Goal: Information Seeking & Learning: Learn about a topic

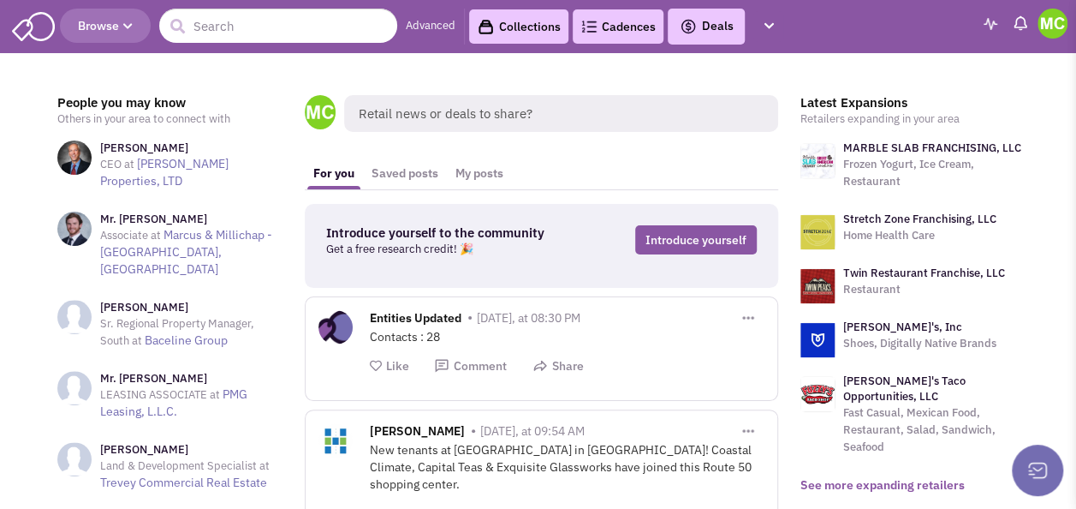
click at [890, 477] on link "See more expanding retailers" at bounding box center [883, 484] width 164 height 15
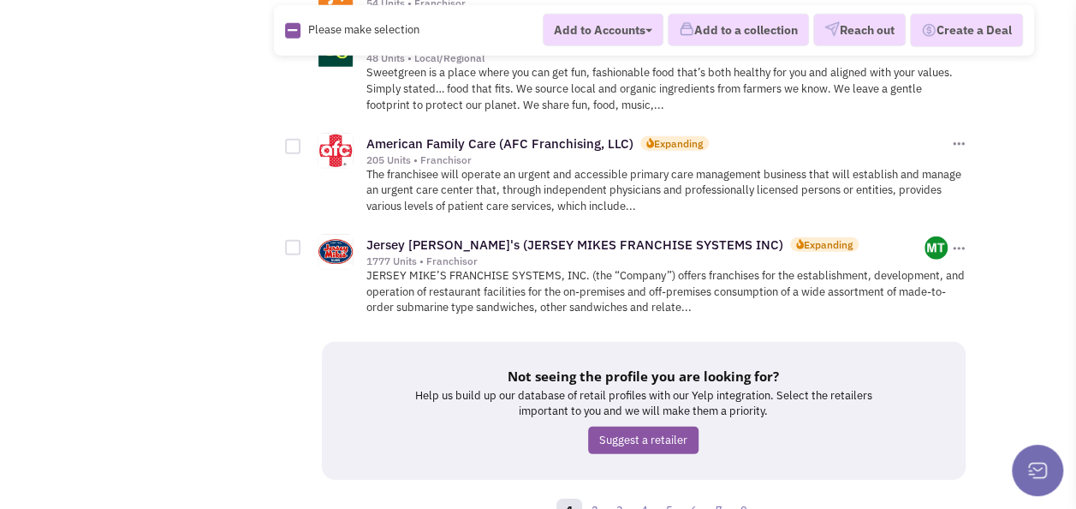
scroll to position [2429, 0]
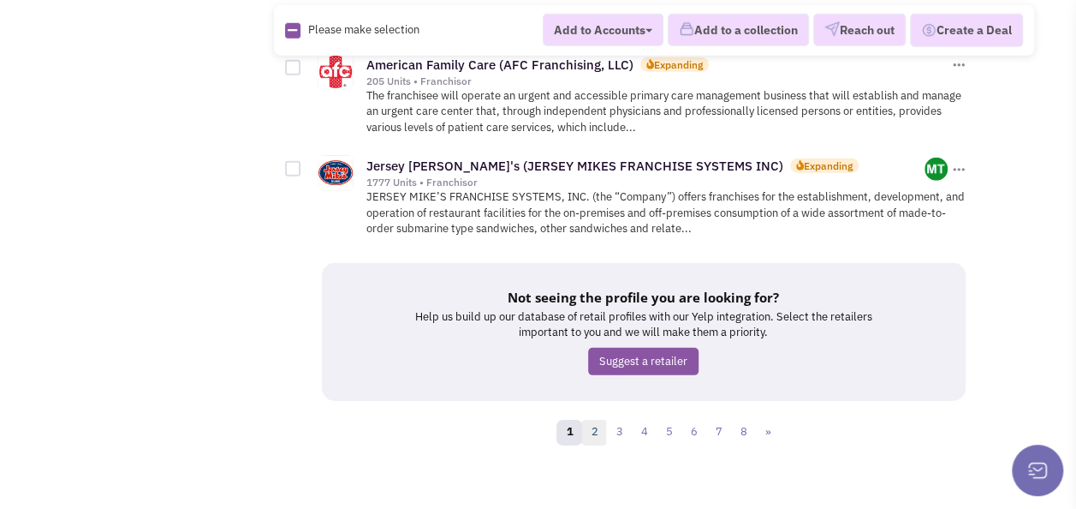
click at [594, 420] on link "2" at bounding box center [594, 433] width 26 height 26
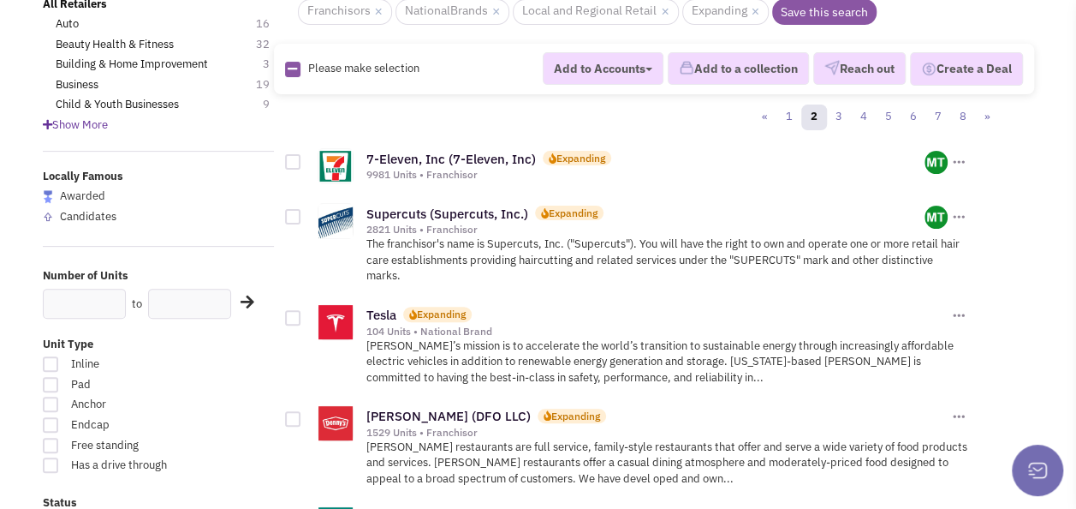
scroll to position [171, 0]
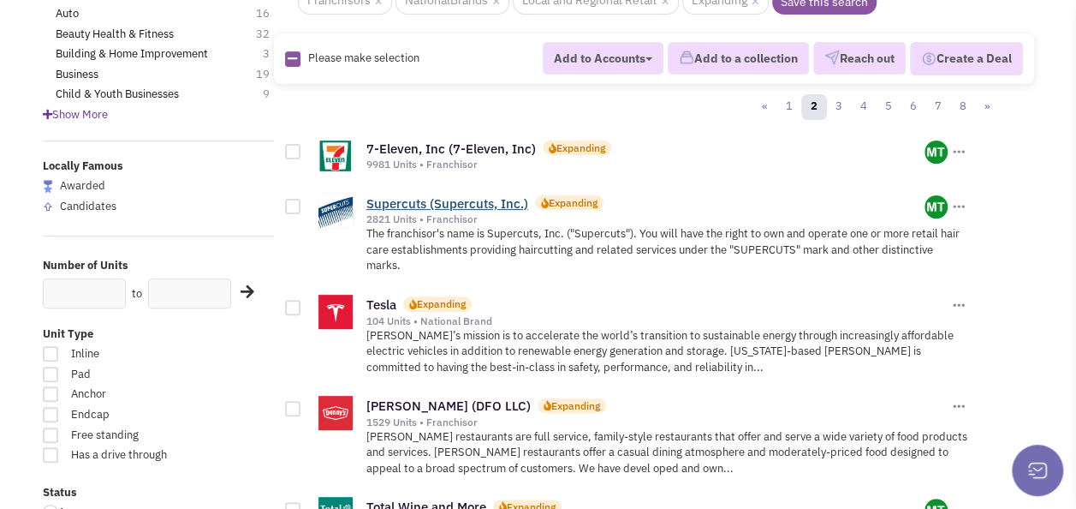
click at [454, 199] on link "Supercuts (Supercuts, Inc.)" at bounding box center [448, 203] width 162 height 16
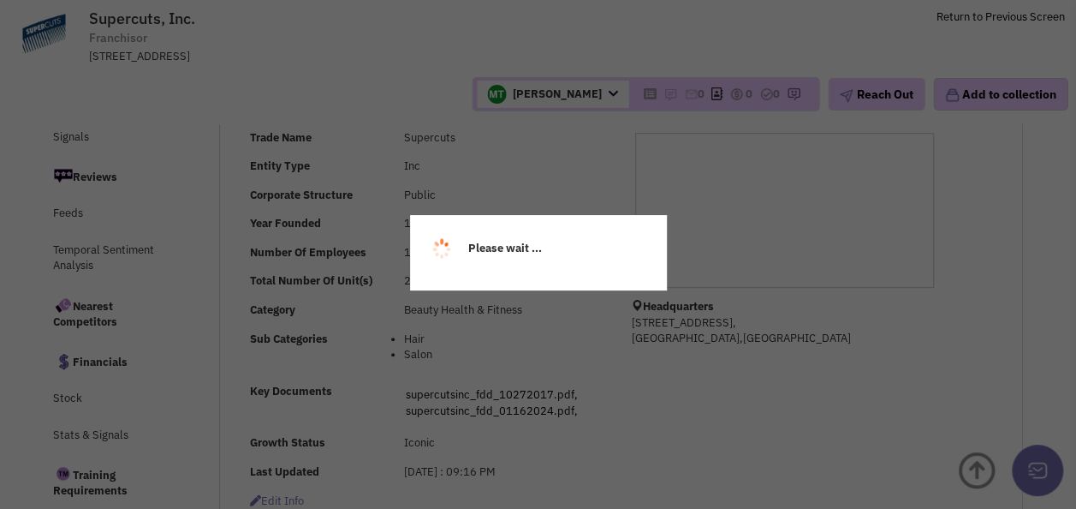
scroll to position [398, 0]
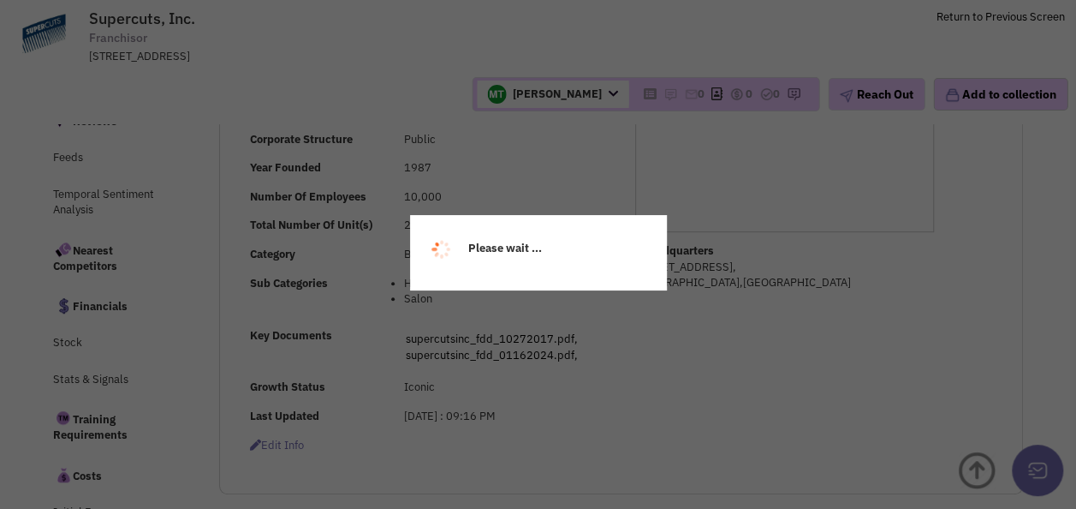
select select
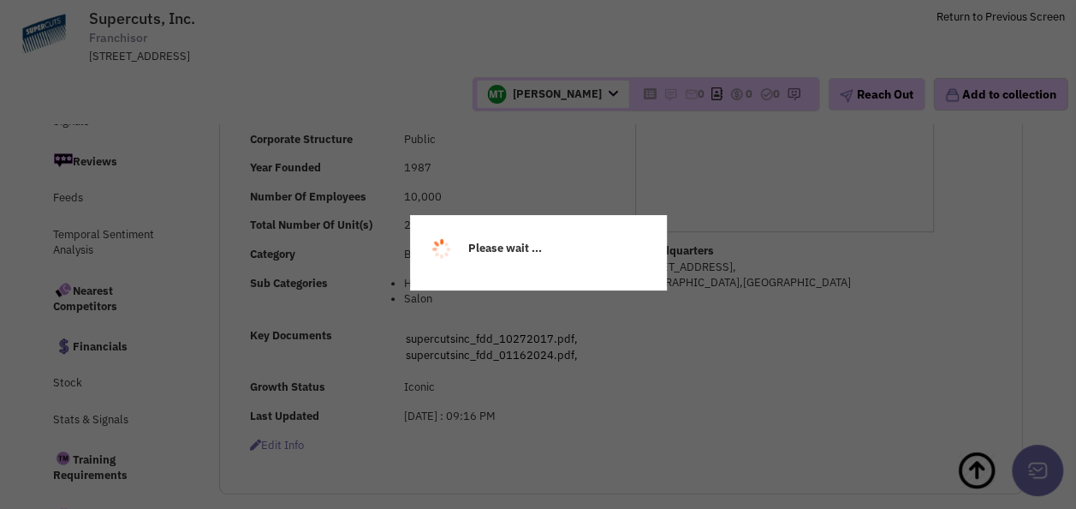
select select
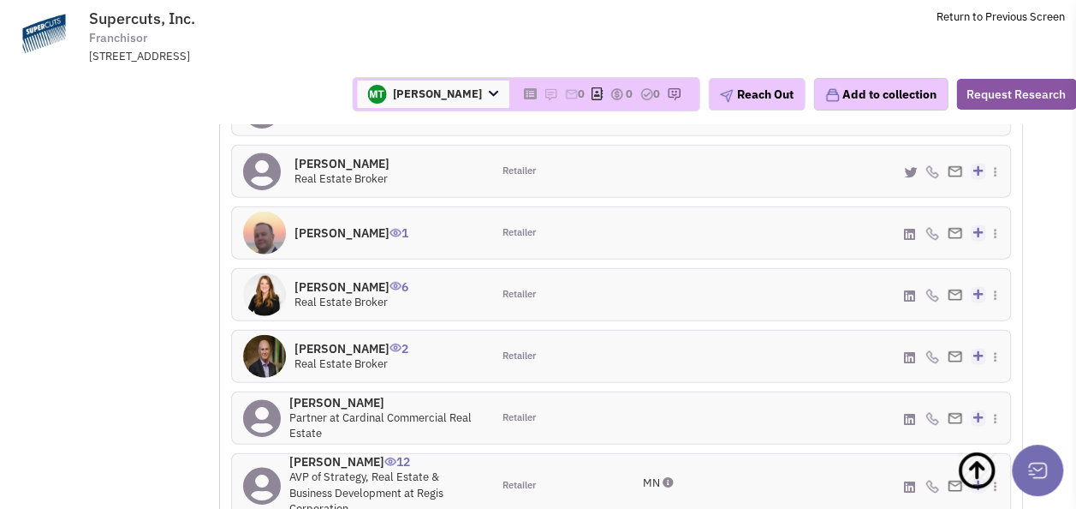
scroll to position [1893, 0]
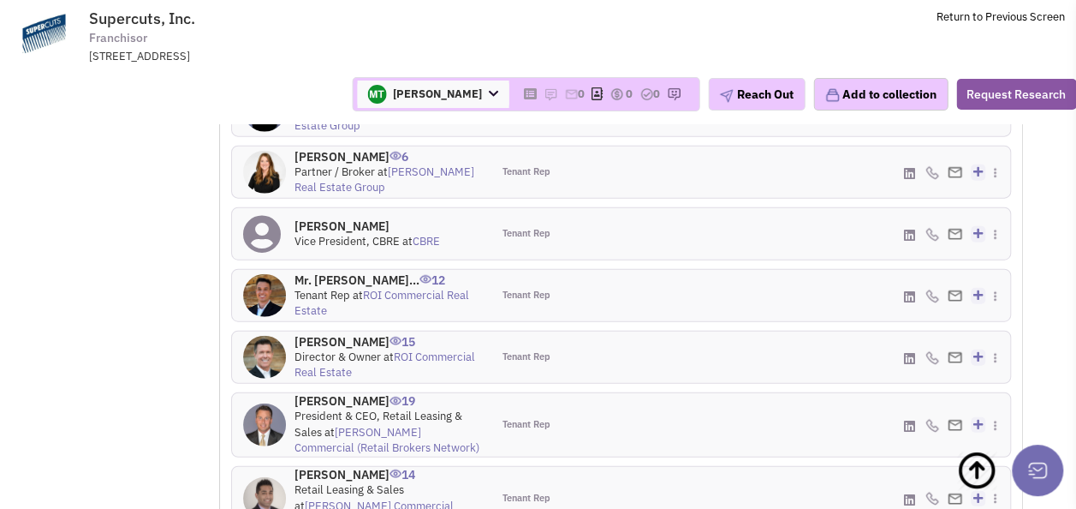
scroll to position [2010, 0]
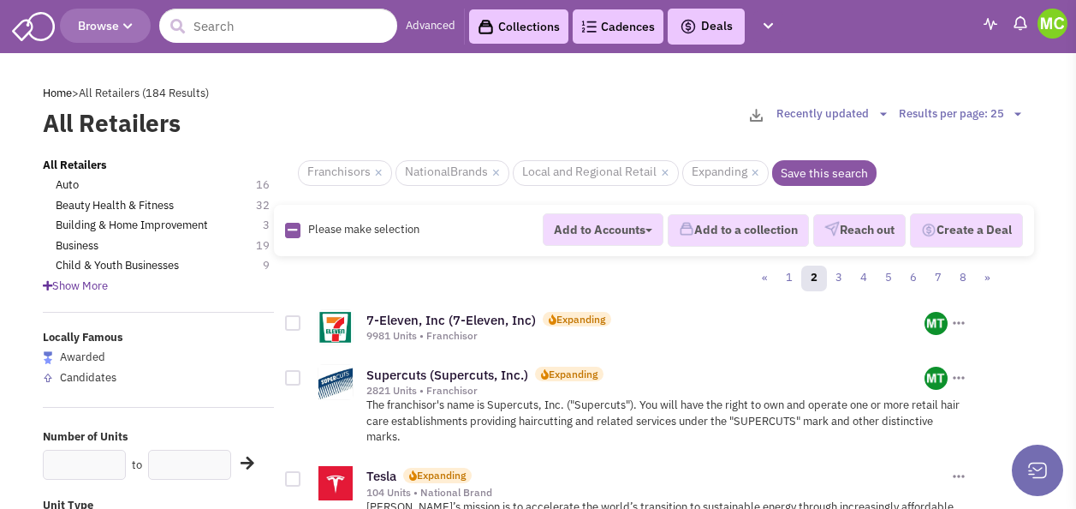
scroll to position [171, 0]
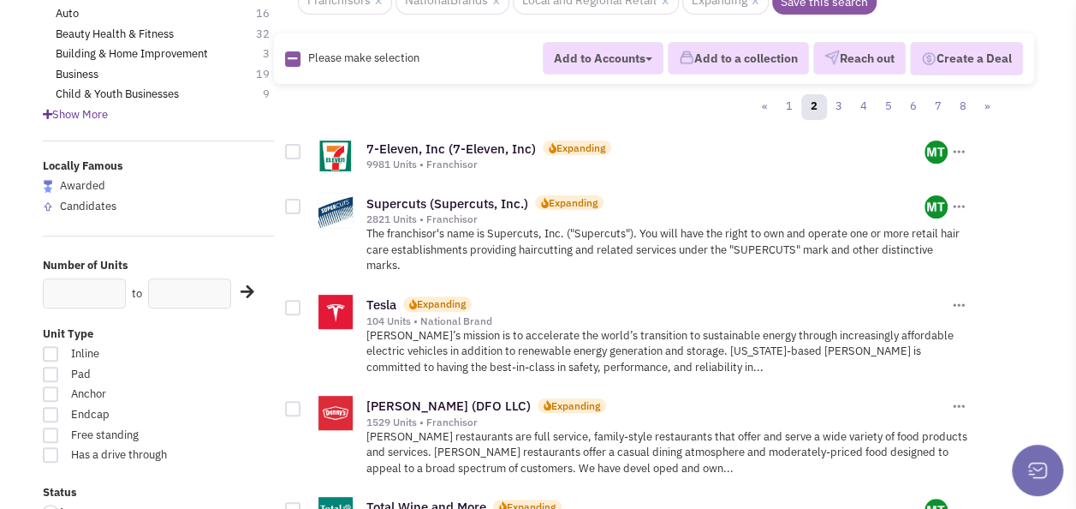
drag, startPoint x: 224, startPoint y: 391, endPoint x: 233, endPoint y: 391, distance: 8.6
click at [225, 391] on label "Anchor" at bounding box center [158, 394] width 231 height 16
click at [213, 391] on input "Anchor" at bounding box center [207, 395] width 11 height 11
checkbox input "true"
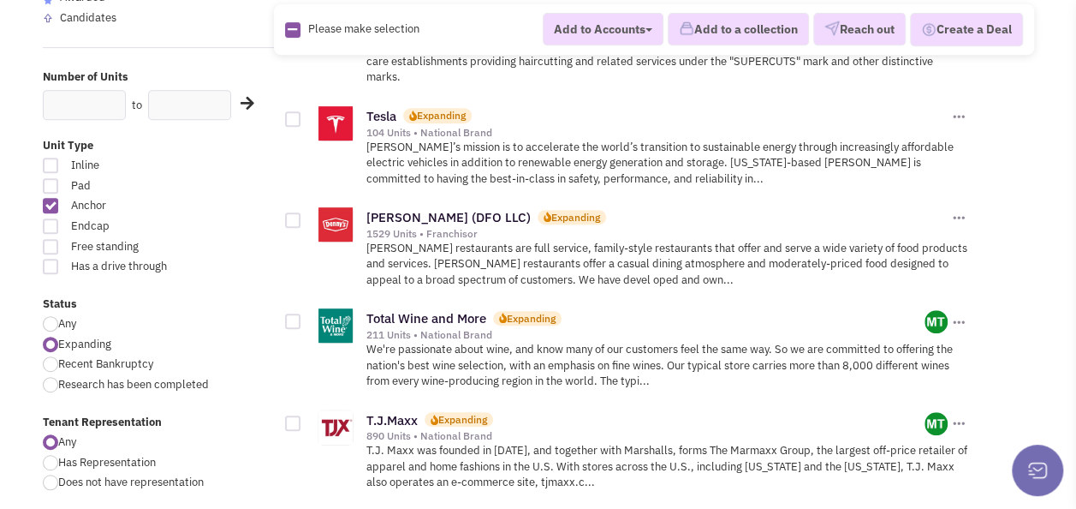
scroll to position [685, 0]
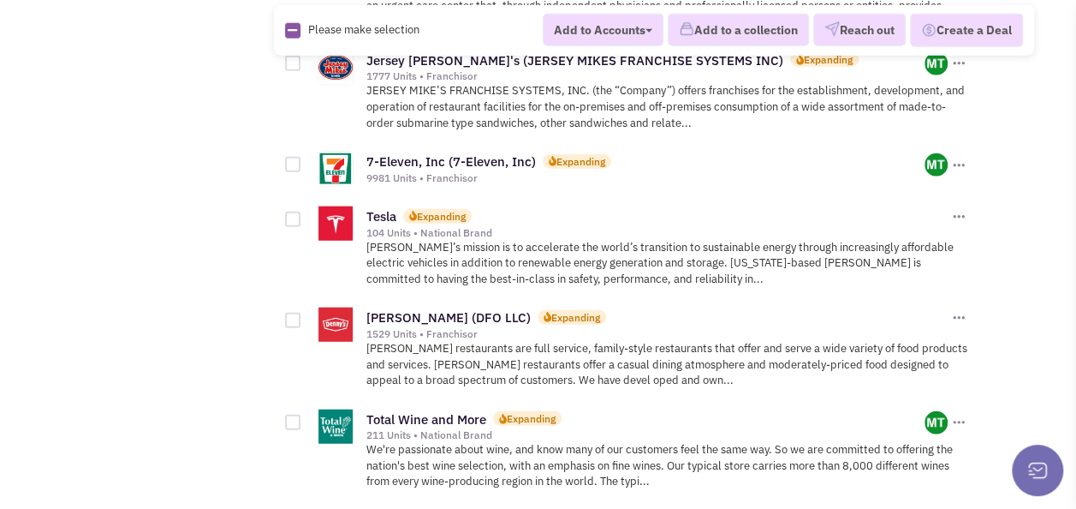
scroll to position [2398, 0]
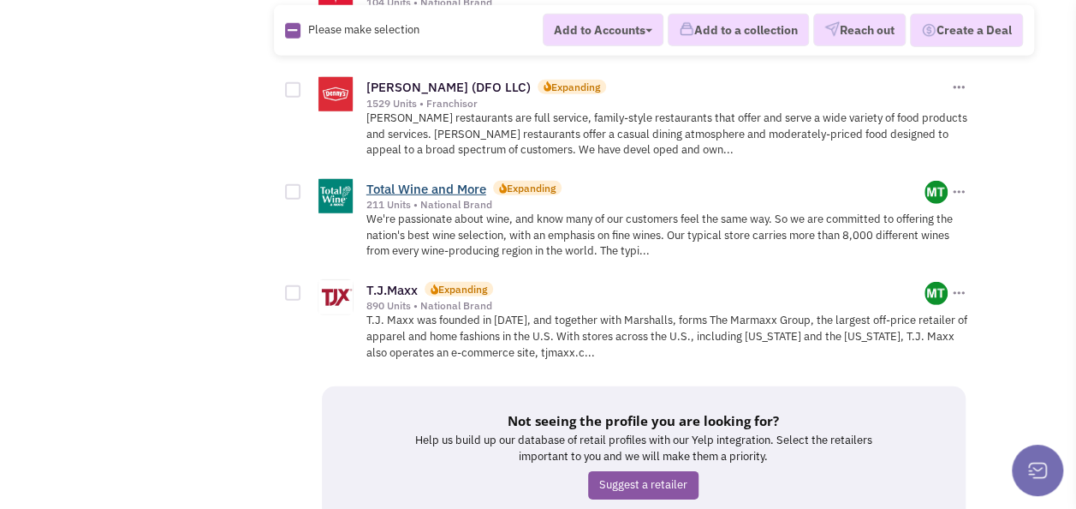
click at [437, 181] on link "Total Wine and More" at bounding box center [427, 189] width 120 height 16
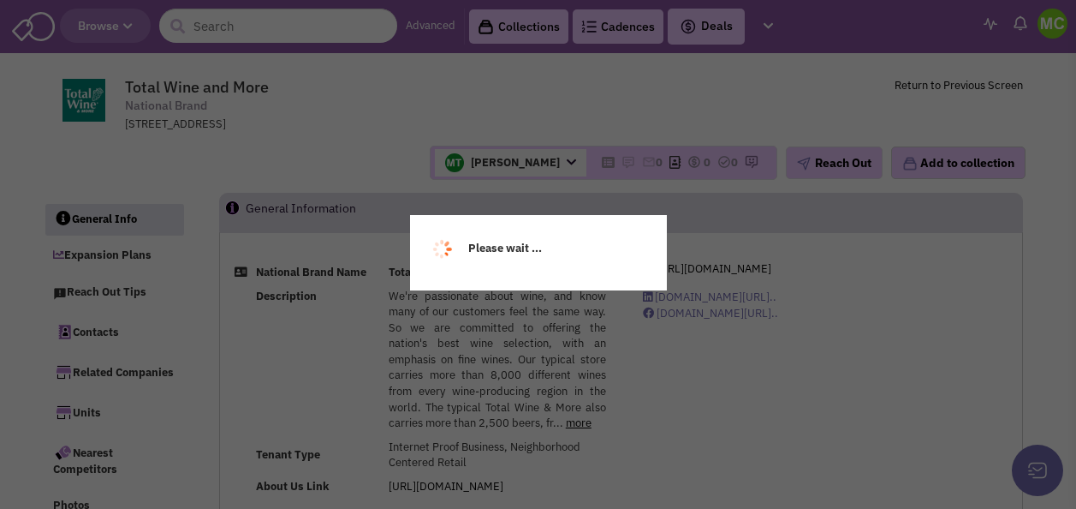
select select
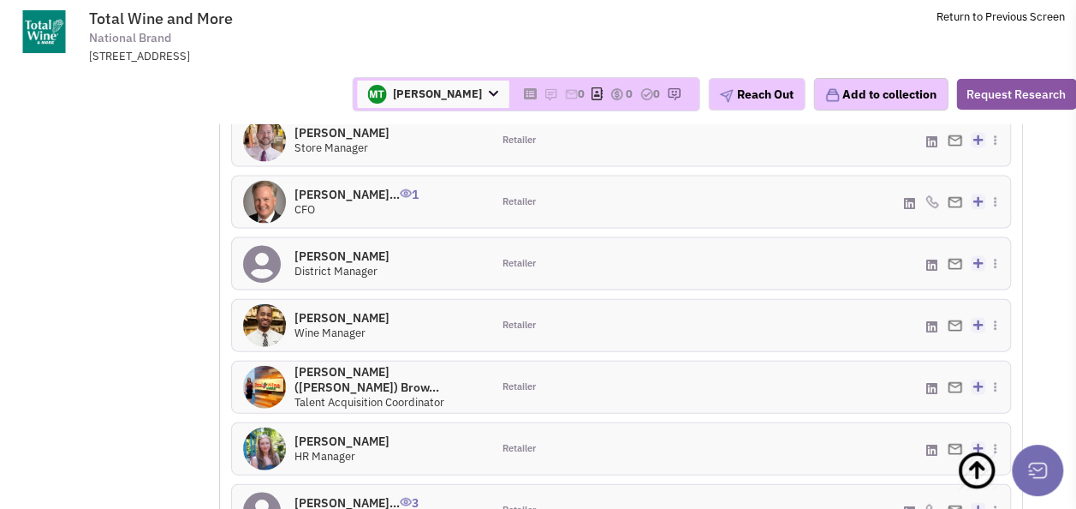
scroll to position [1746, 0]
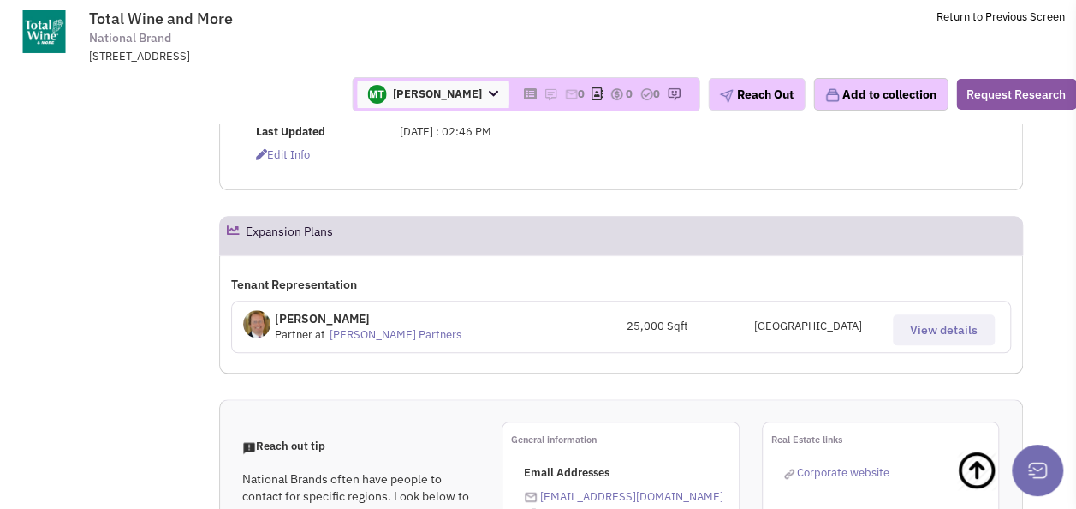
scroll to position [592, 0]
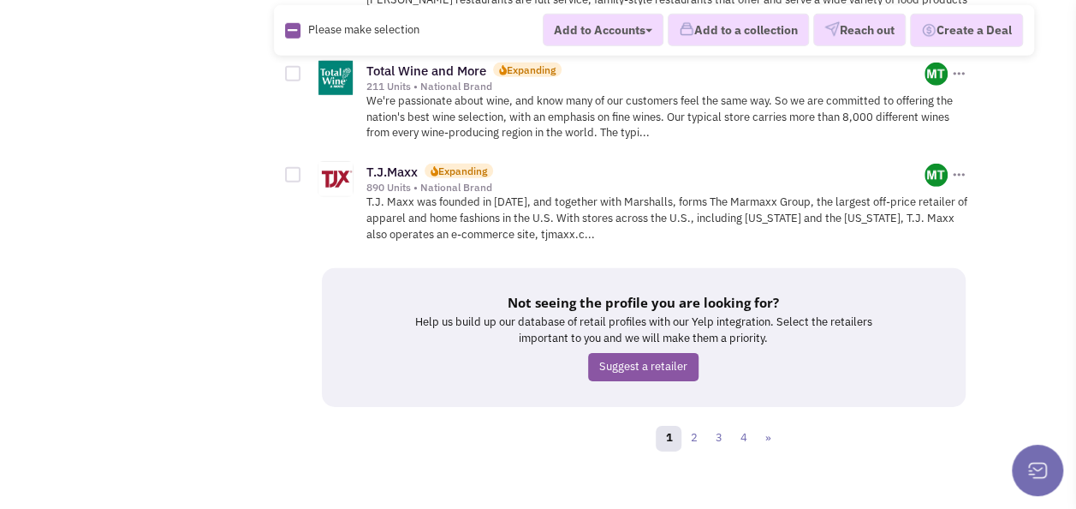
scroll to position [2520, 0]
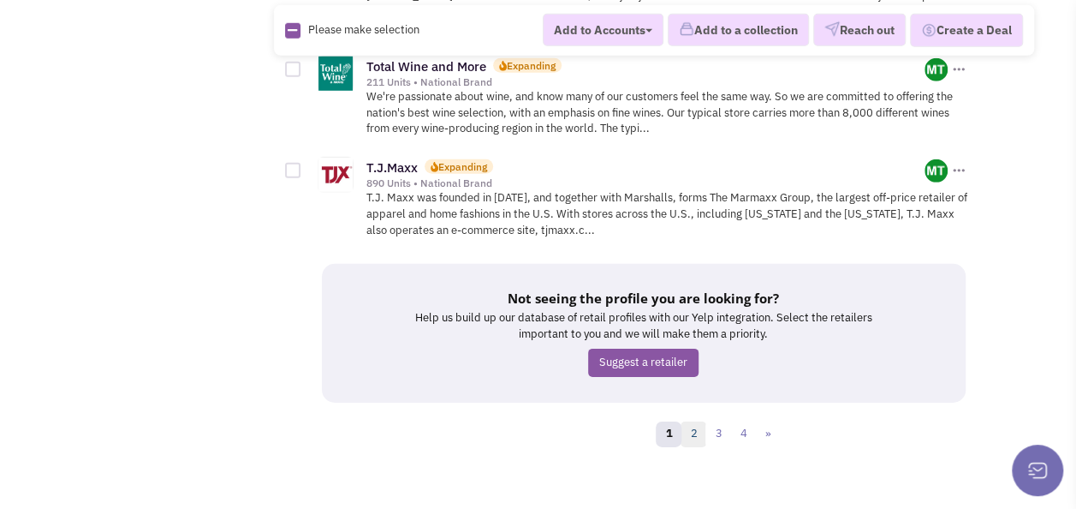
click at [701, 421] on link "2" at bounding box center [694, 434] width 26 height 26
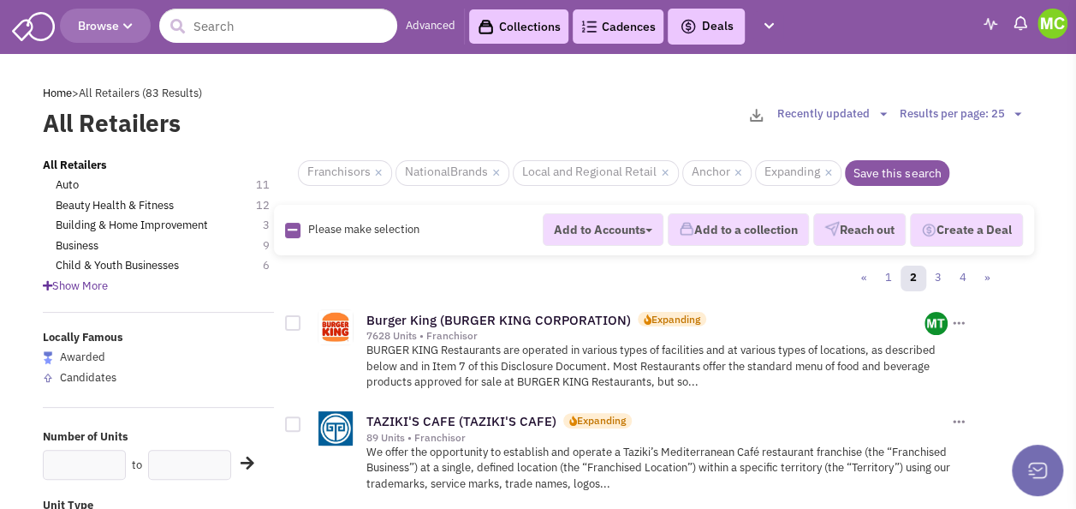
scroll to position [86, 0]
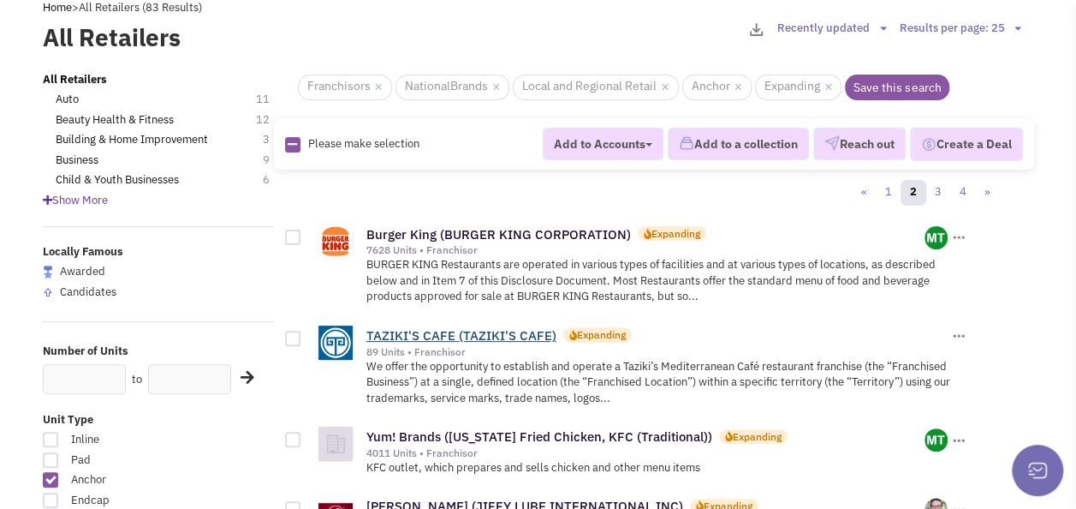
click at [396, 337] on link "TAZIKI'S CAFE (TAZIKI'S CAFE)" at bounding box center [462, 335] width 190 height 16
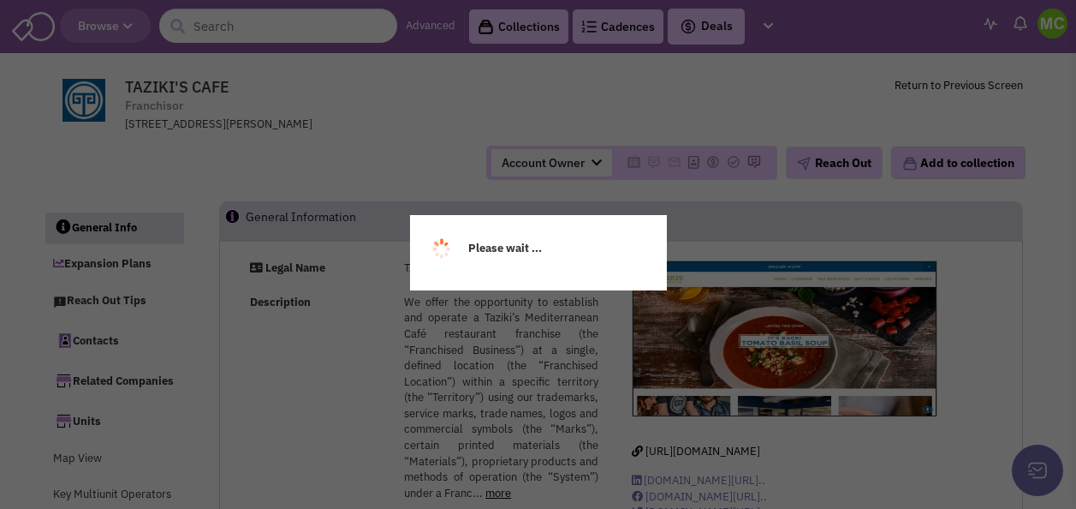
select select
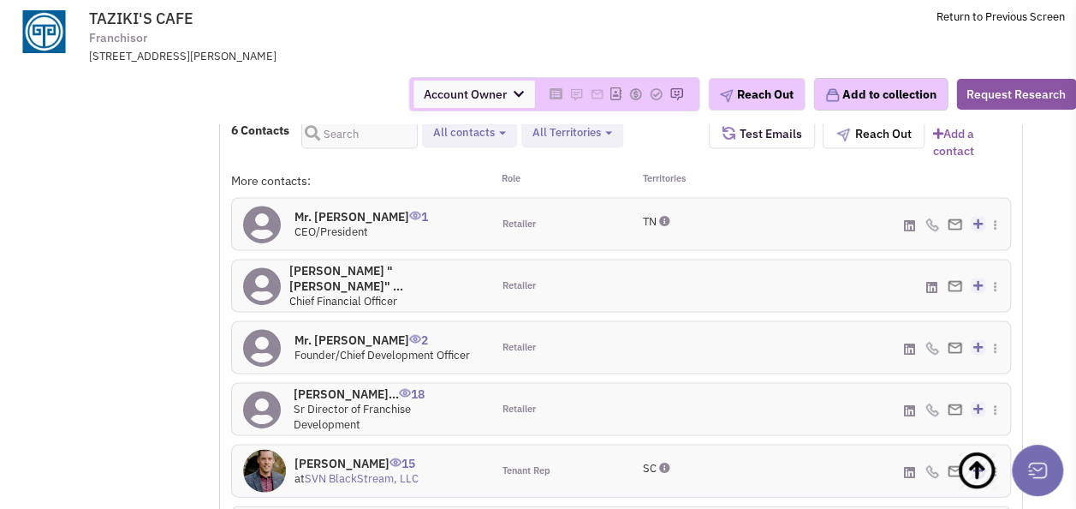
scroll to position [1115, 0]
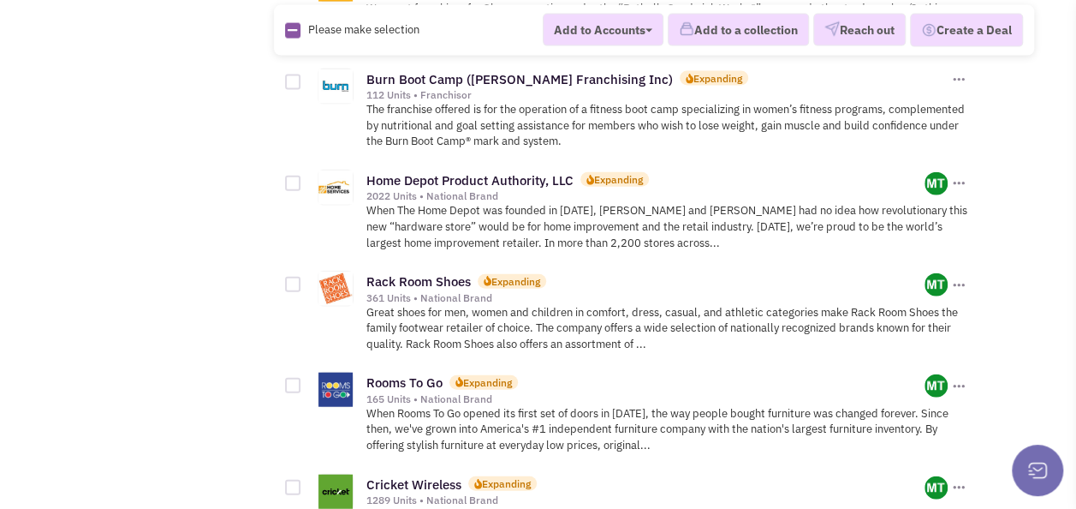
scroll to position [1798, 0]
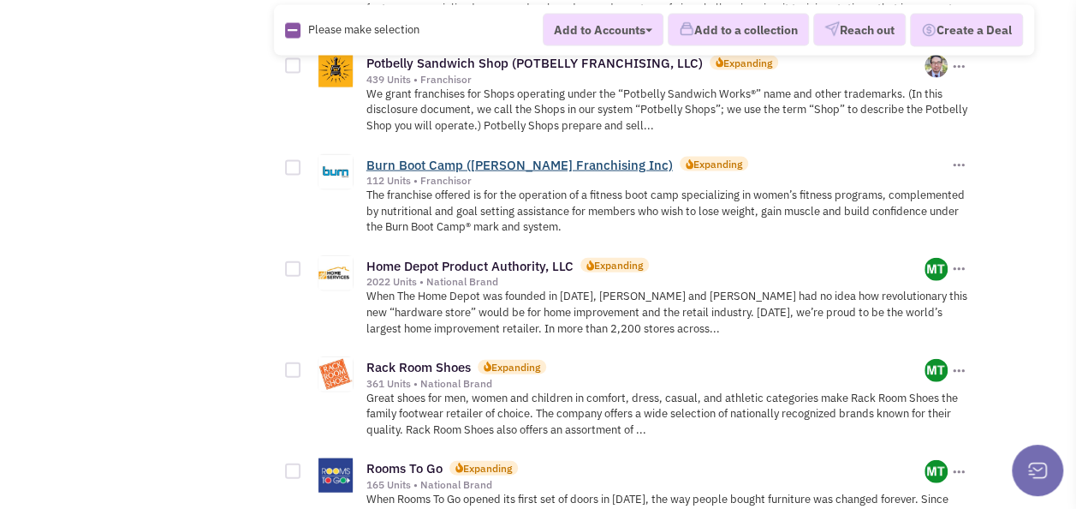
click at [395, 157] on link "Burn Boot Camp (Kline Franchising Inc)" at bounding box center [520, 165] width 307 height 16
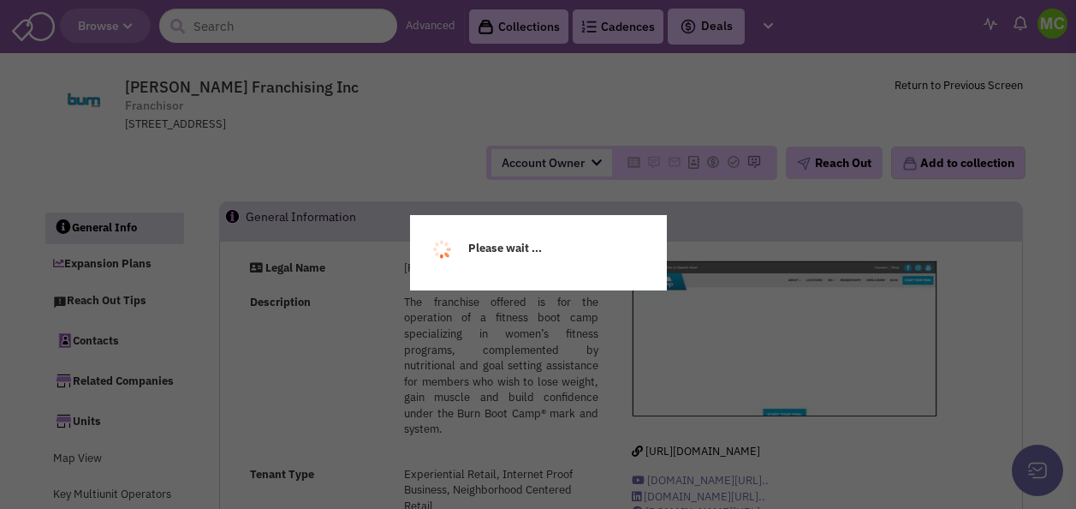
select select
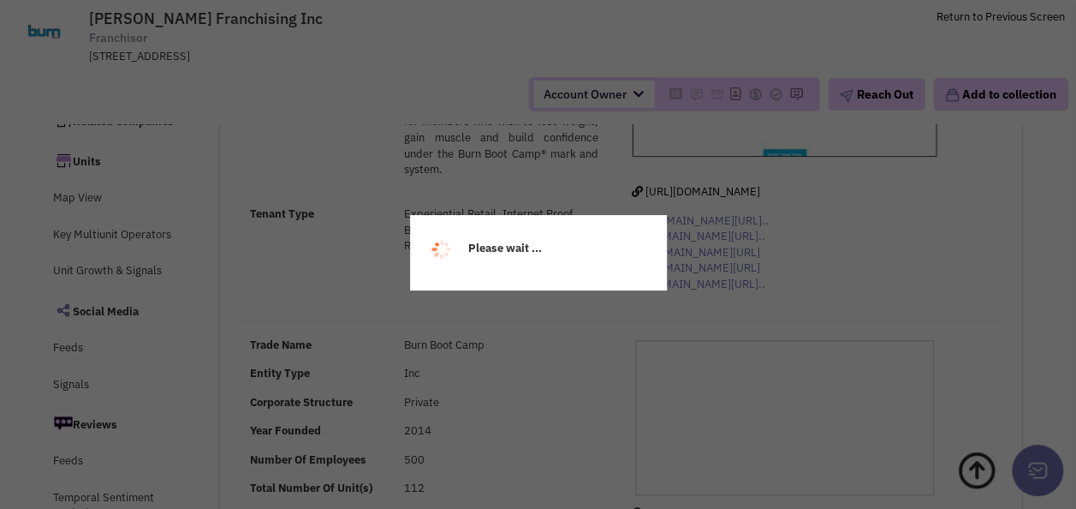
scroll to position [257, 0]
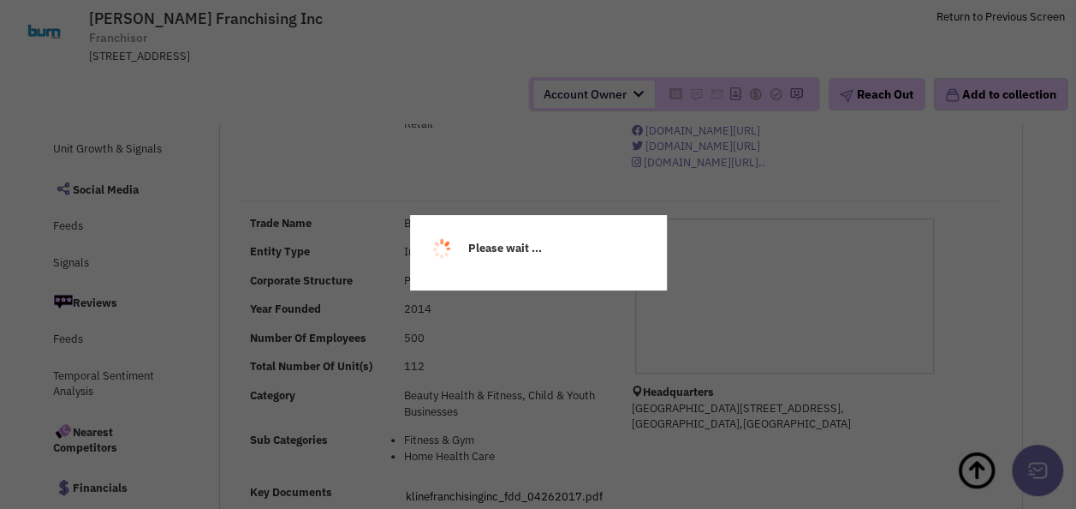
select select
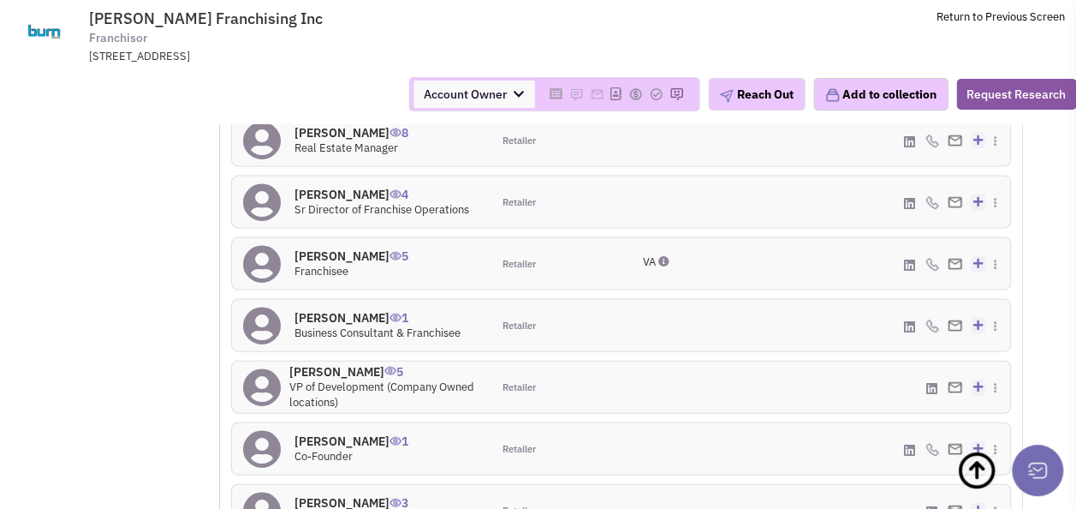
scroll to position [1714, 0]
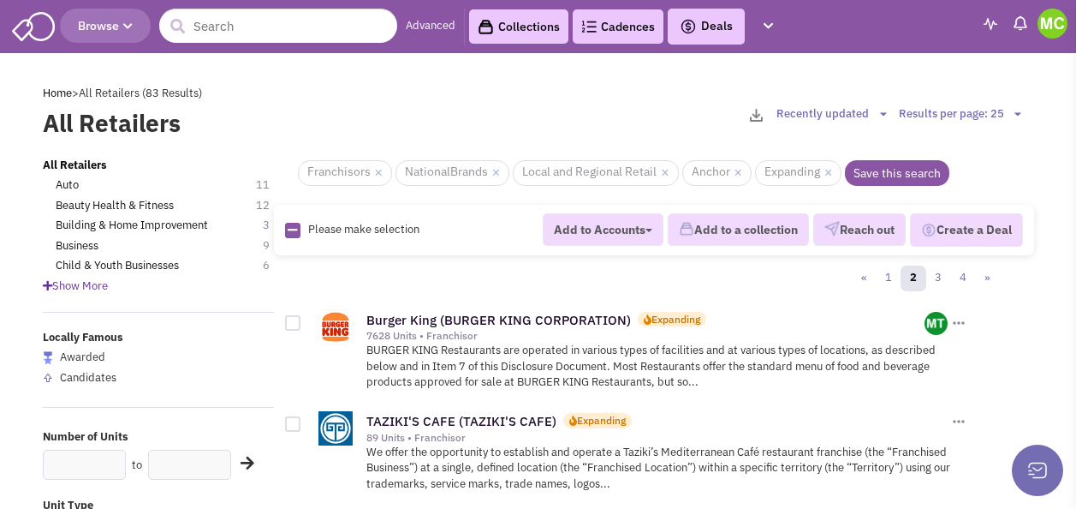
scroll to position [1798, 0]
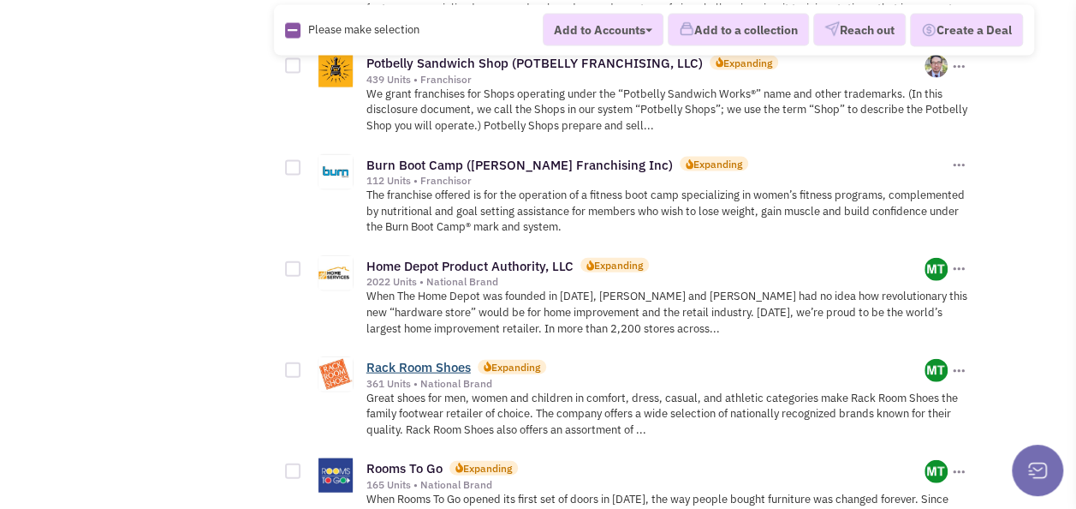
click at [450, 359] on link "Rack Room Shoes" at bounding box center [419, 367] width 104 height 16
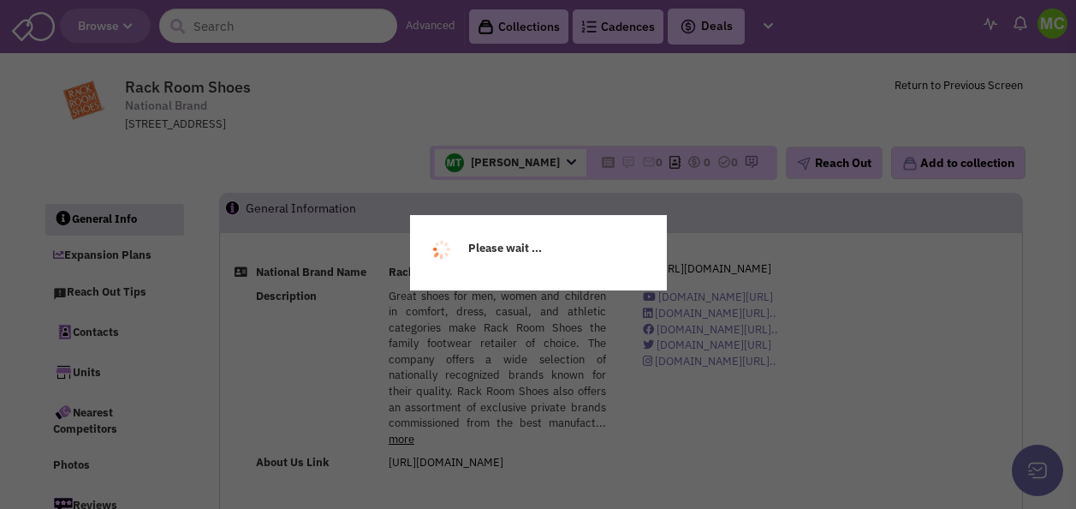
scroll to position [171, 0]
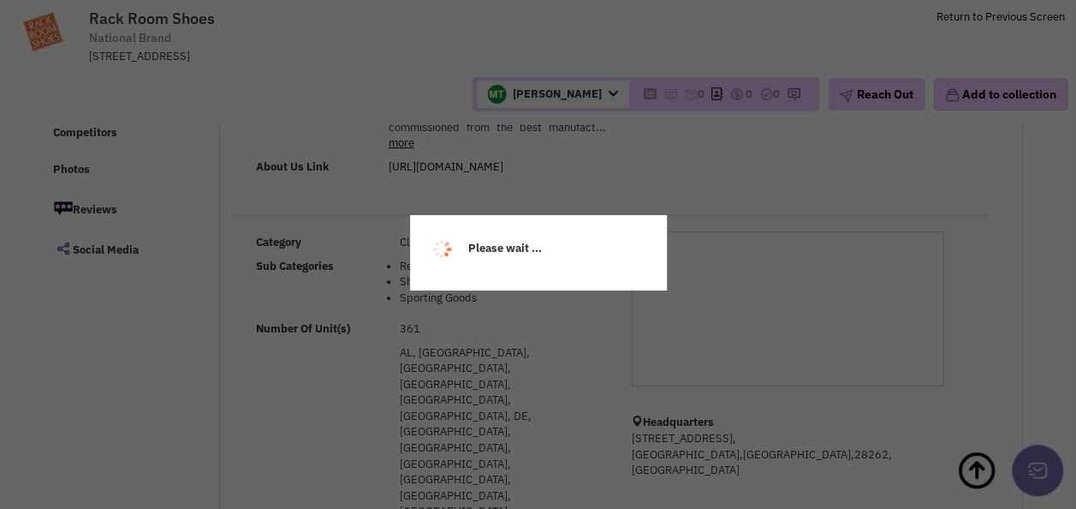
select select
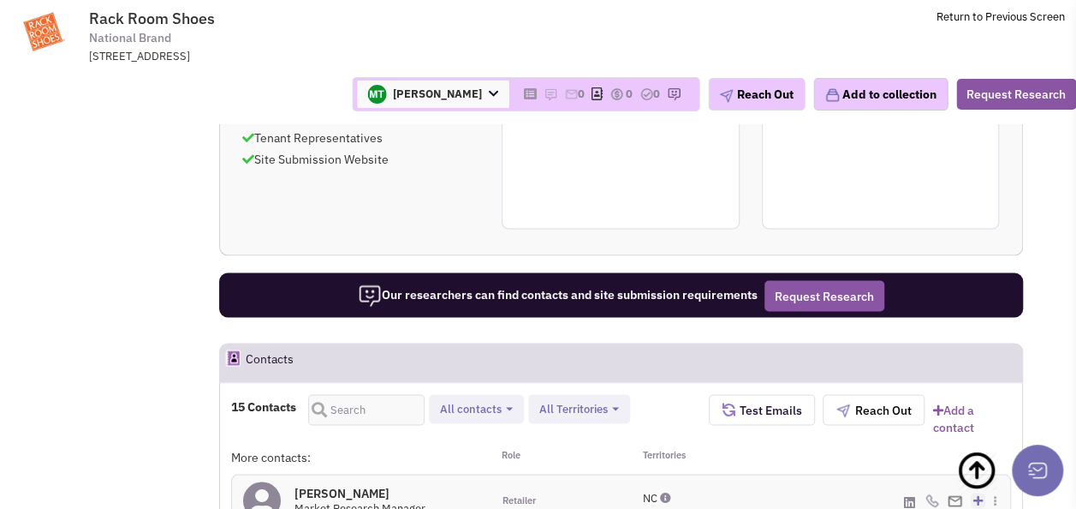
scroll to position [1473, 0]
